Goal: Navigation & Orientation: Understand site structure

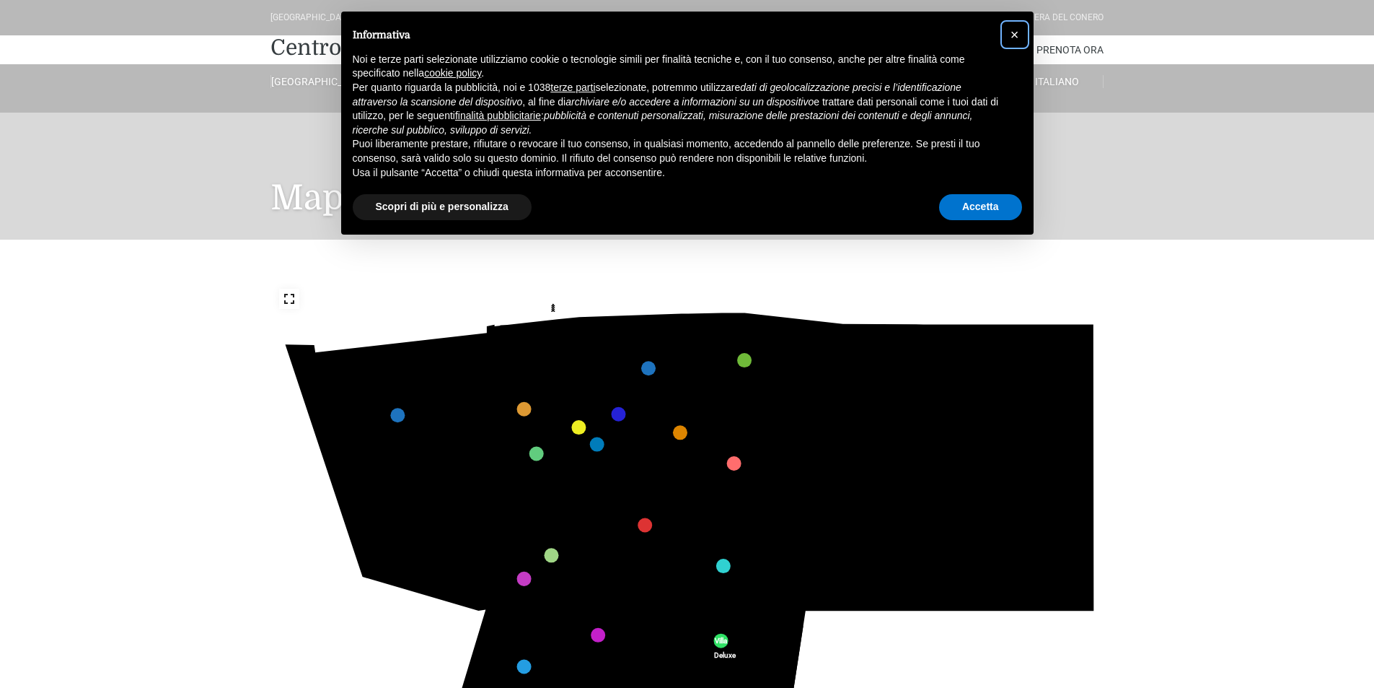
click at [1015, 32] on span "×" at bounding box center [1015, 35] width 9 height 16
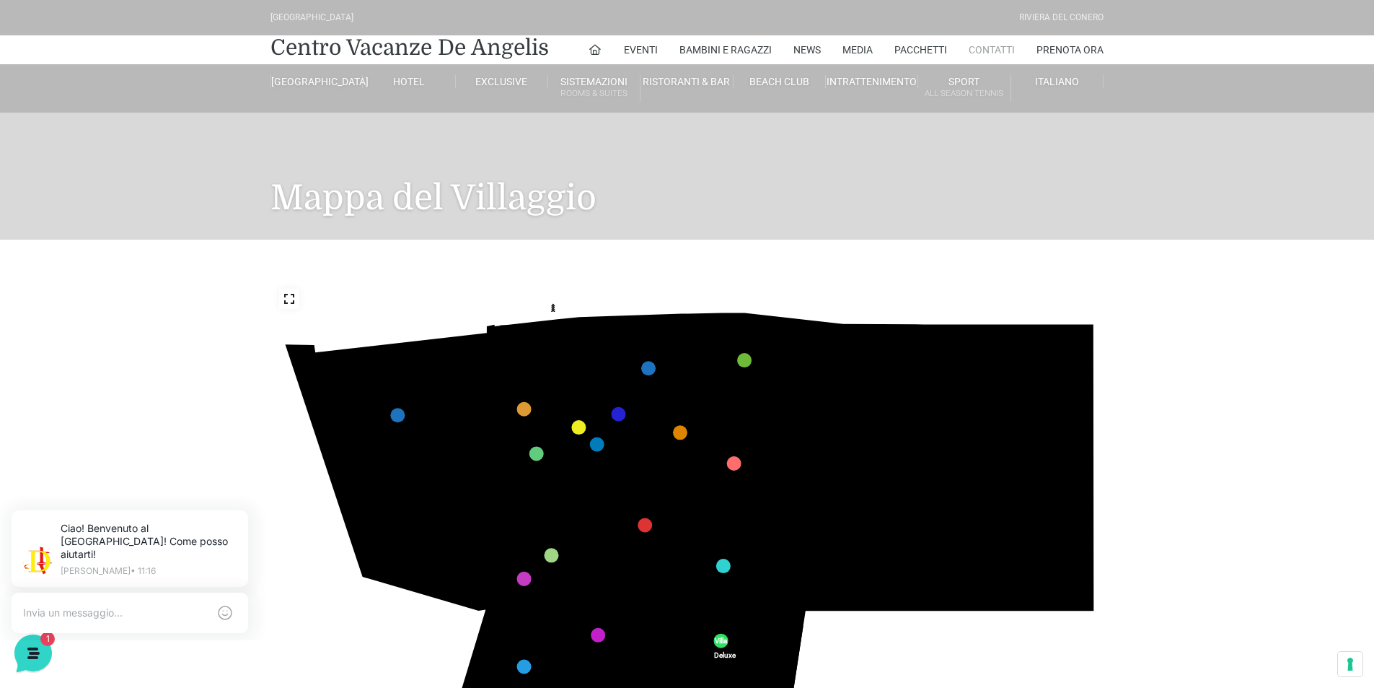
click at [996, 49] on link "Contatti" at bounding box center [992, 49] width 46 height 29
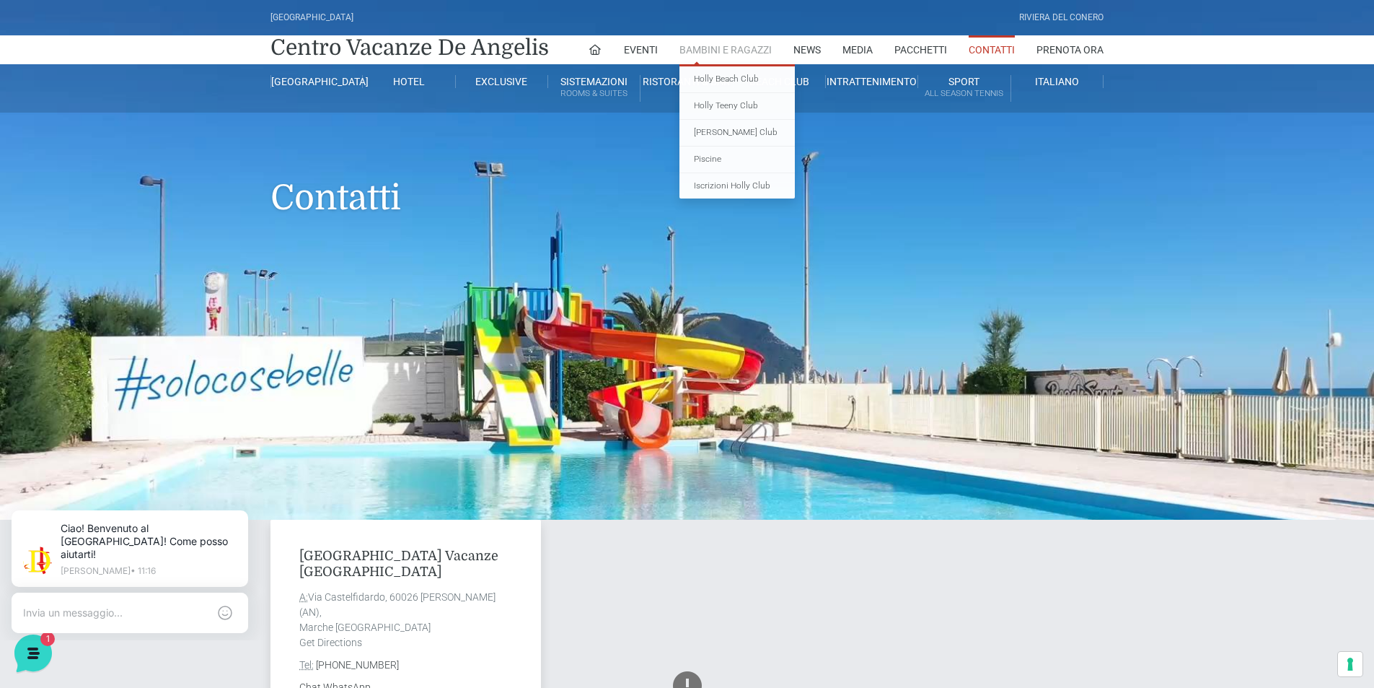
click at [711, 51] on link "Bambini e Ragazzi" at bounding box center [726, 49] width 92 height 29
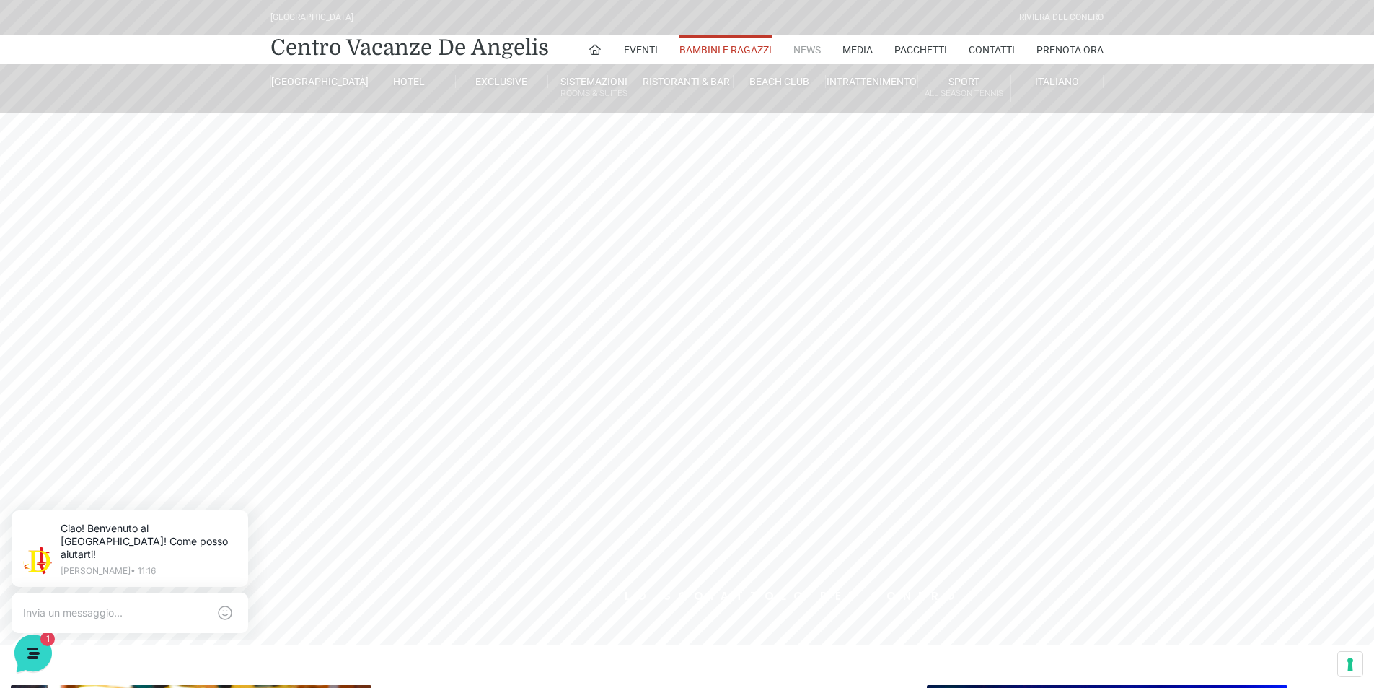
click at [801, 44] on link "News" at bounding box center [807, 49] width 27 height 29
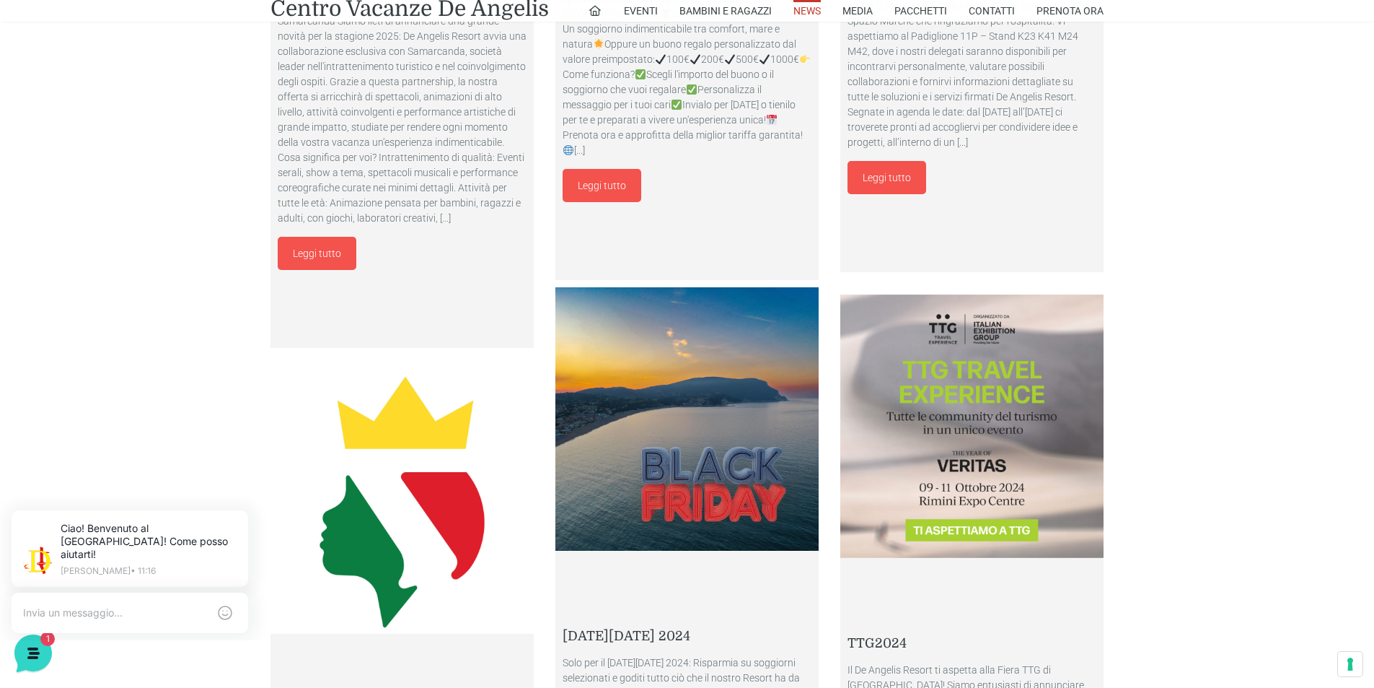
scroll to position [1876, 0]
